Goal: Task Accomplishment & Management: Manage account settings

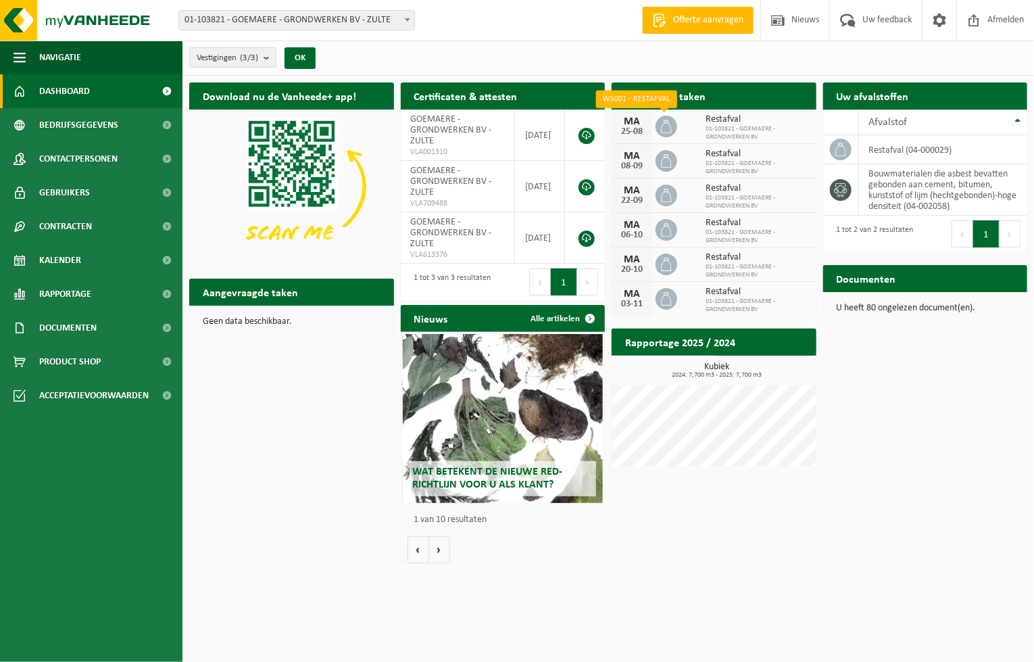
click at [666, 126] on icon at bounding box center [667, 127] width 14 height 14
click at [630, 127] on div "25-08" at bounding box center [632, 131] width 27 height 9
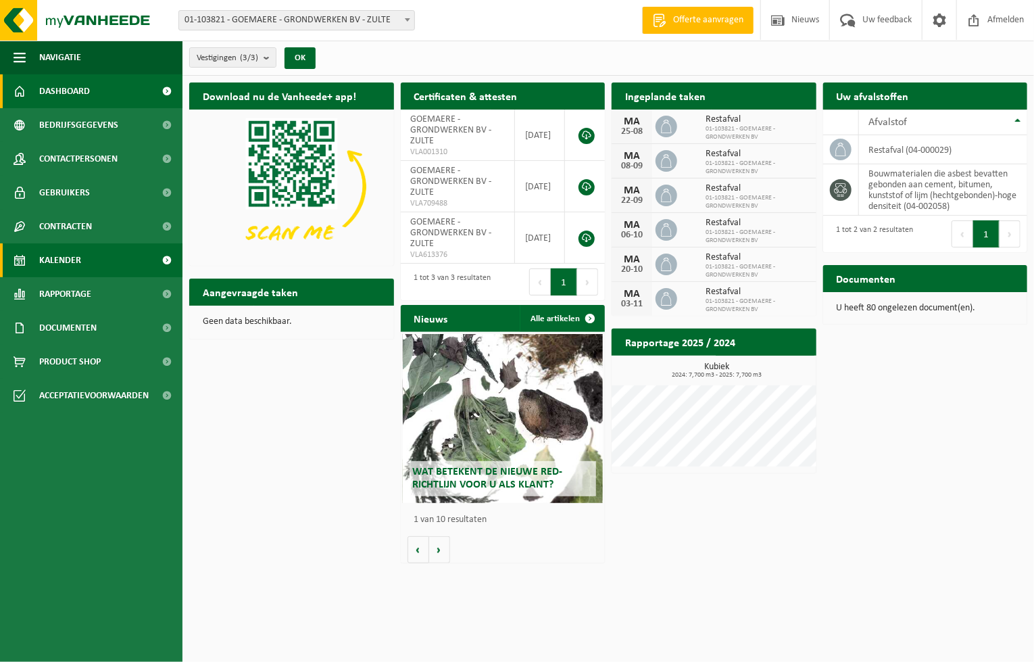
click at [86, 268] on link "Kalender" at bounding box center [91, 260] width 183 height 34
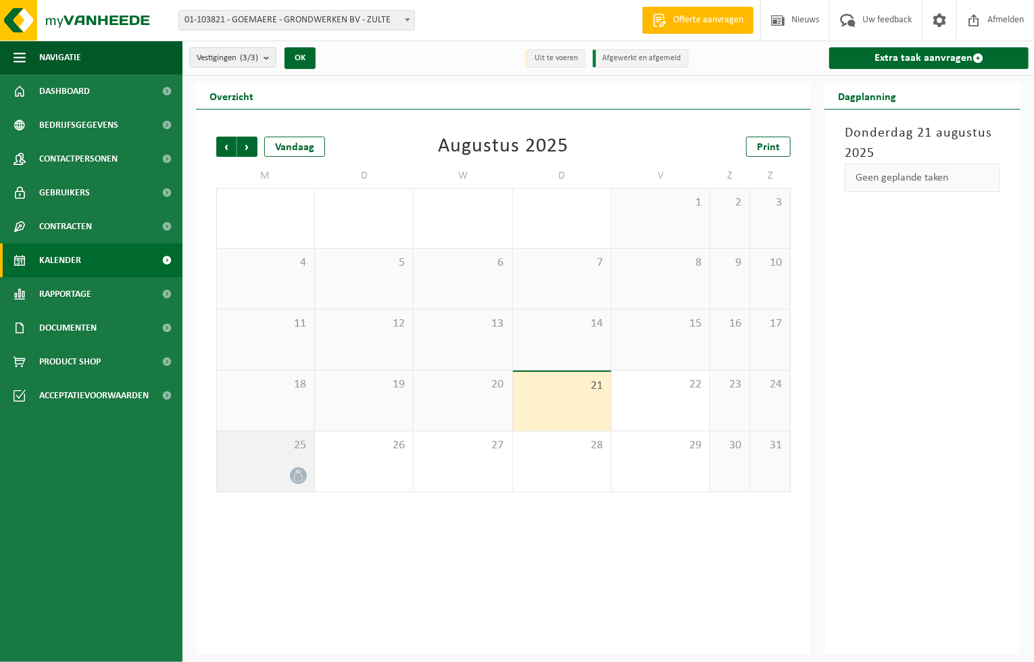
click at [297, 469] on span at bounding box center [298, 475] width 17 height 17
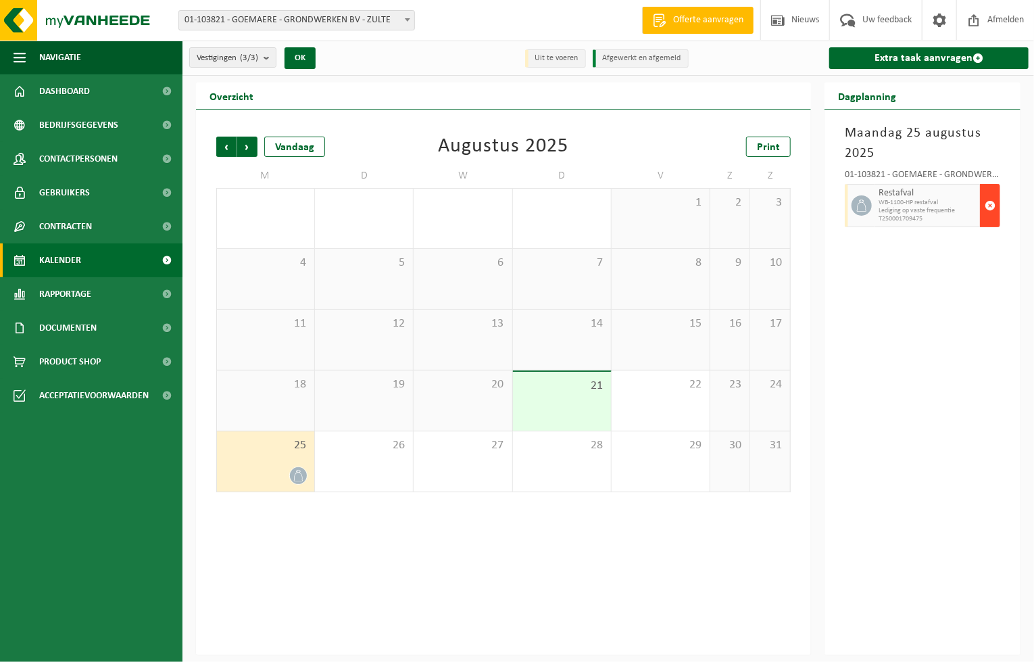
click at [995, 203] on span "button" at bounding box center [990, 205] width 11 height 27
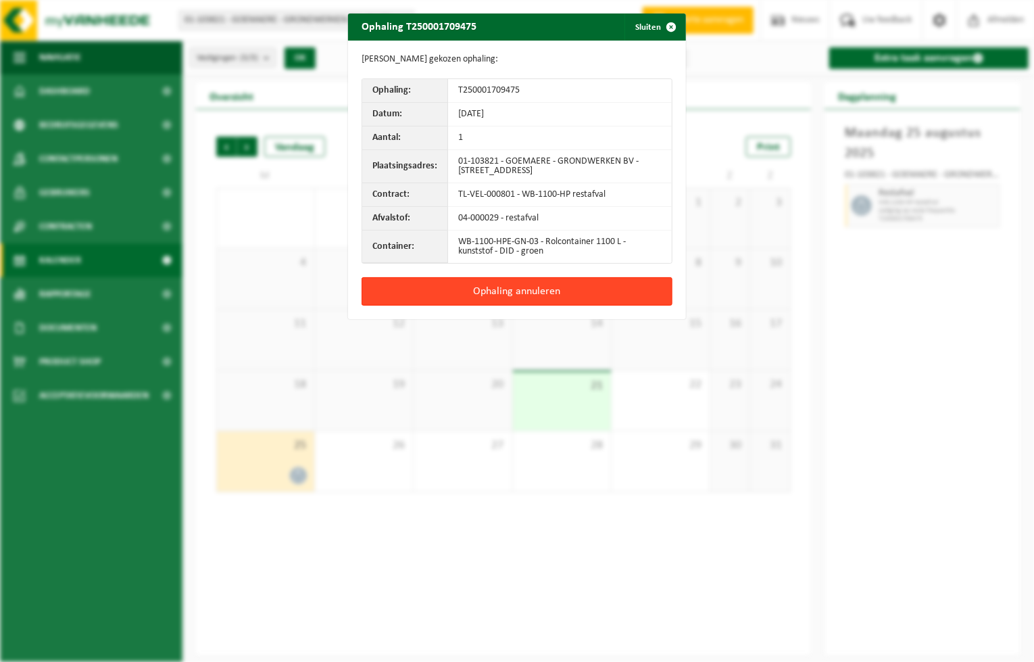
click at [533, 291] on button "Ophaling annuleren" at bounding box center [517, 291] width 311 height 28
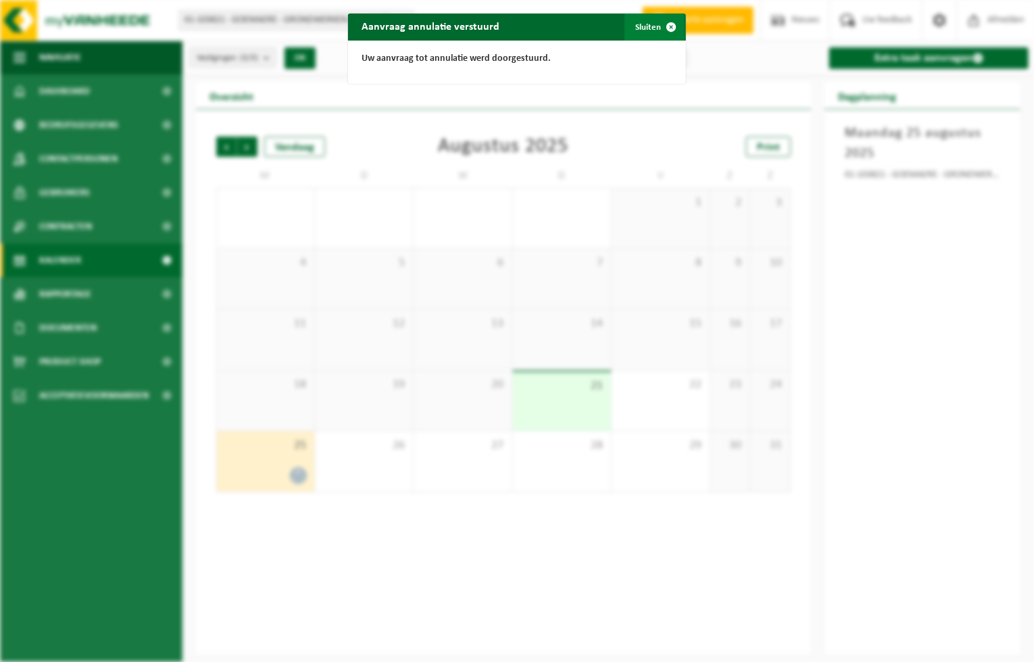
click at [670, 26] on span "button" at bounding box center [671, 27] width 27 height 27
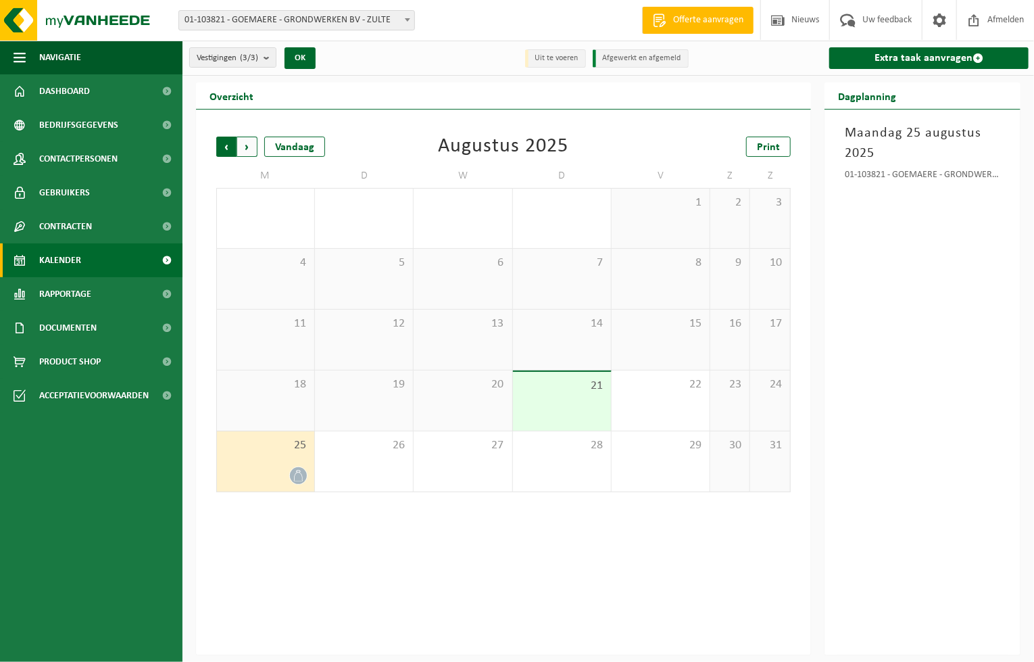
click at [254, 149] on span "Volgende" at bounding box center [247, 147] width 20 height 20
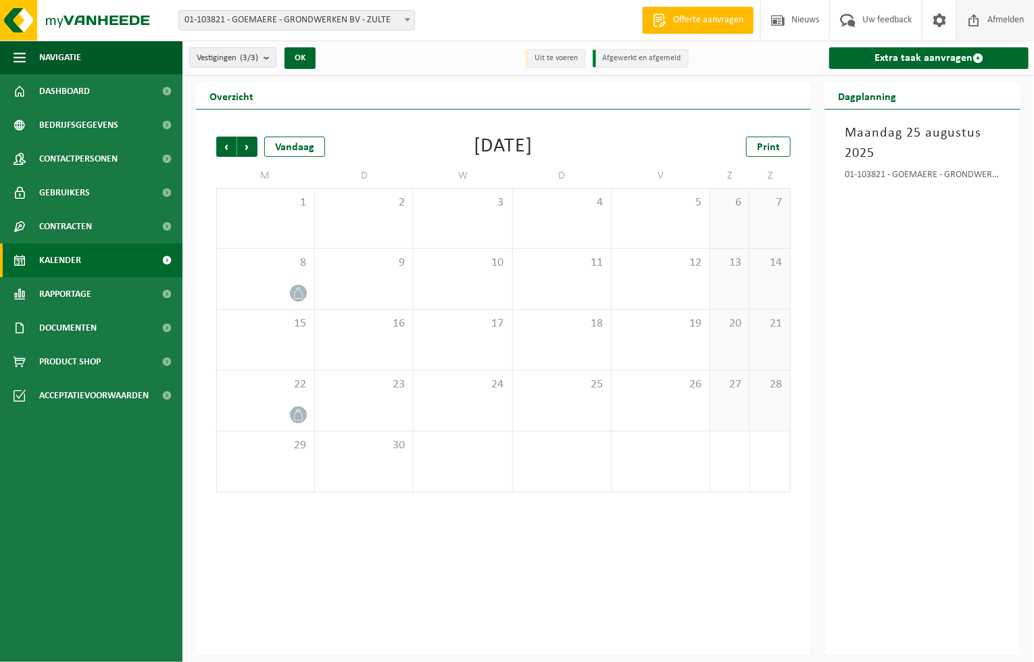
click at [992, 21] on span "Afmelden" at bounding box center [1005, 20] width 43 height 40
